Goal: Obtain resource: Obtain resource

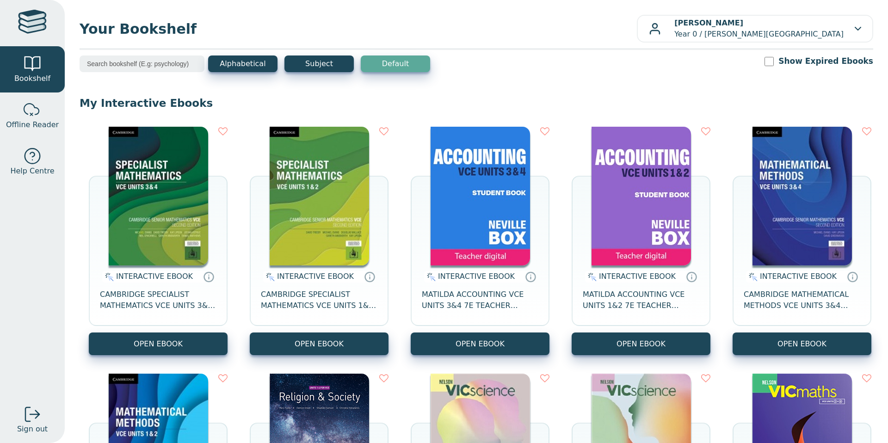
click at [147, 64] on input "search" at bounding box center [142, 64] width 125 height 17
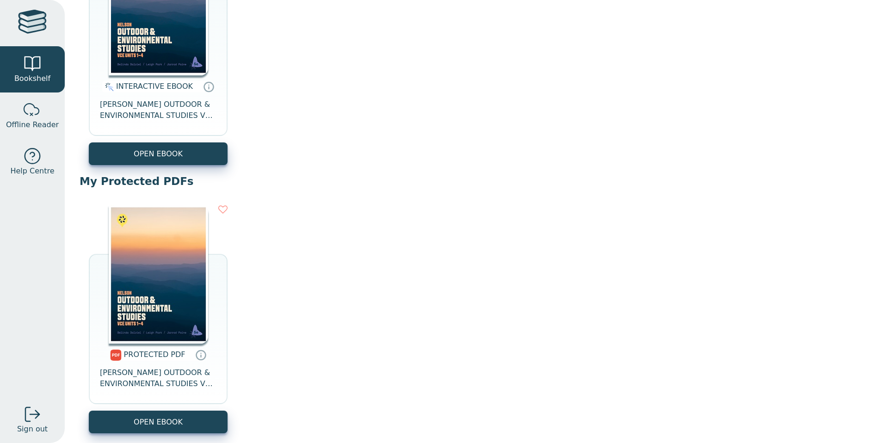
scroll to position [190, 0]
type input "outd"
click at [137, 145] on button "OPEN EBOOK" at bounding box center [158, 154] width 139 height 23
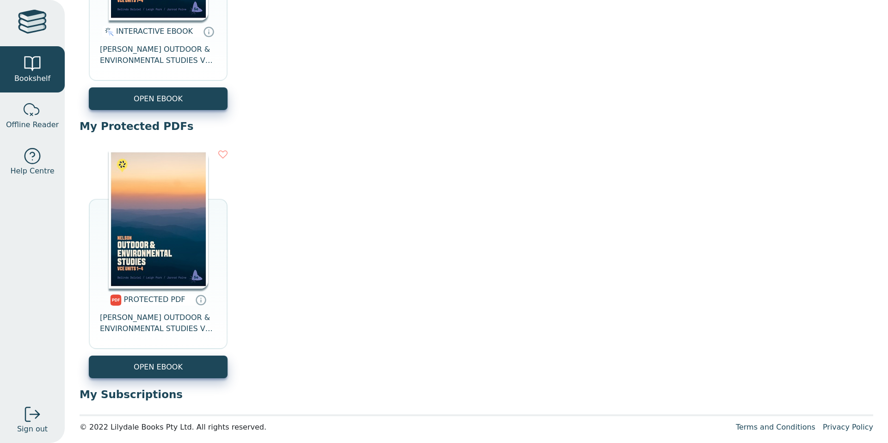
scroll to position [250, 0]
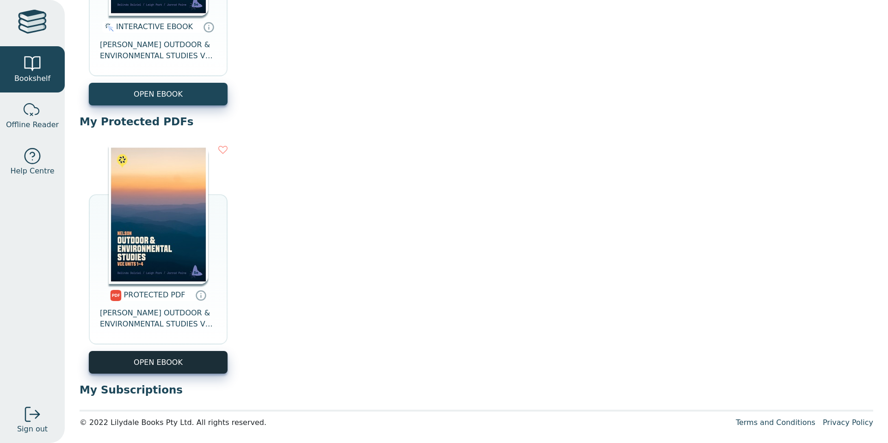
click at [159, 360] on link "OPEN EBOOK" at bounding box center [158, 362] width 139 height 23
